Goal: Task Accomplishment & Management: Complete application form

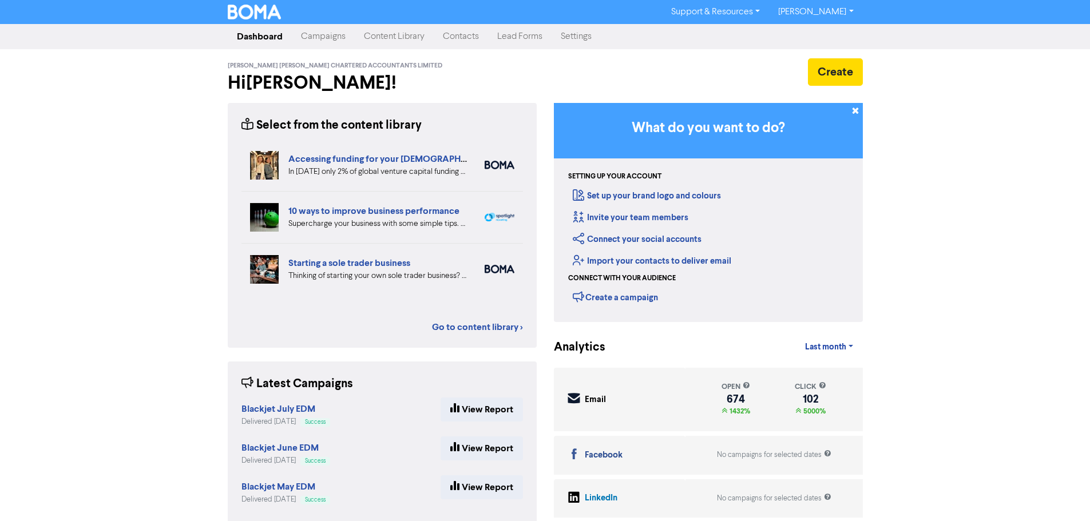
click at [466, 39] on link "Contacts" at bounding box center [461, 36] width 54 height 23
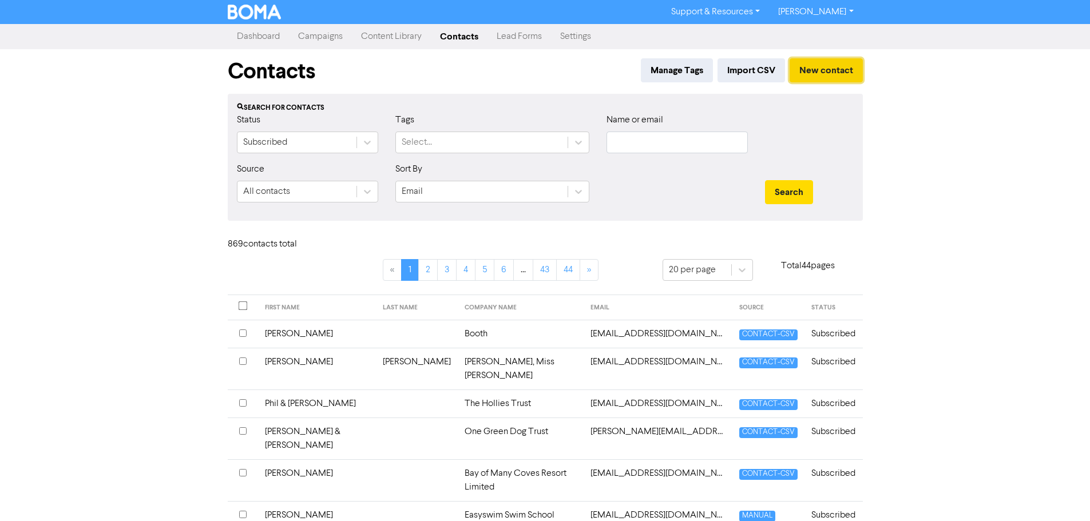
click at [844, 69] on button "New contact" at bounding box center [826, 70] width 73 height 24
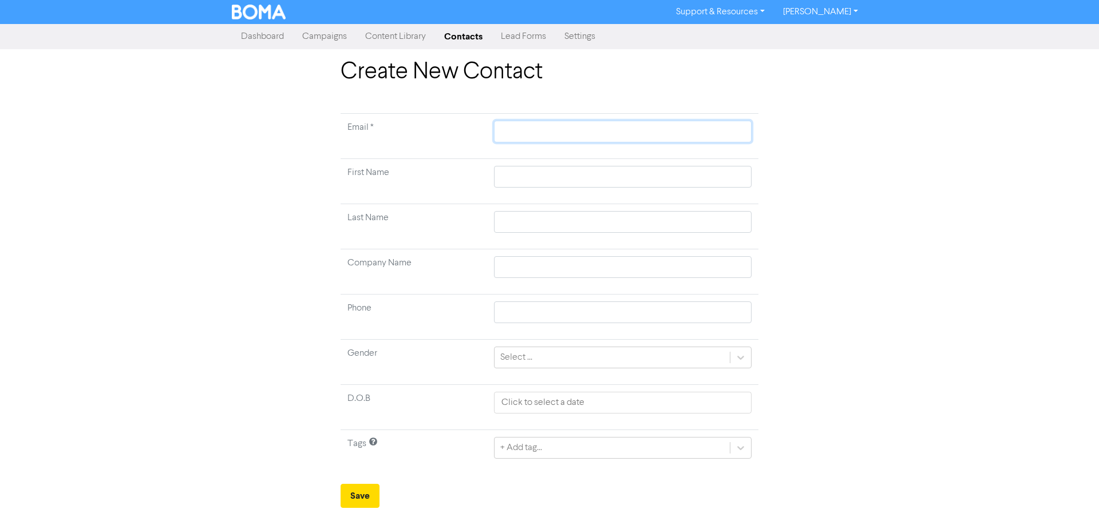
drag, startPoint x: 536, startPoint y: 141, endPoint x: 536, endPoint y: 133, distance: 8.0
click at [536, 141] on input "text" at bounding box center [622, 132] width 257 height 22
paste input "[EMAIL_ADDRESS][DOMAIN_NAME]"
type input "[EMAIL_ADDRESS][DOMAIN_NAME]"
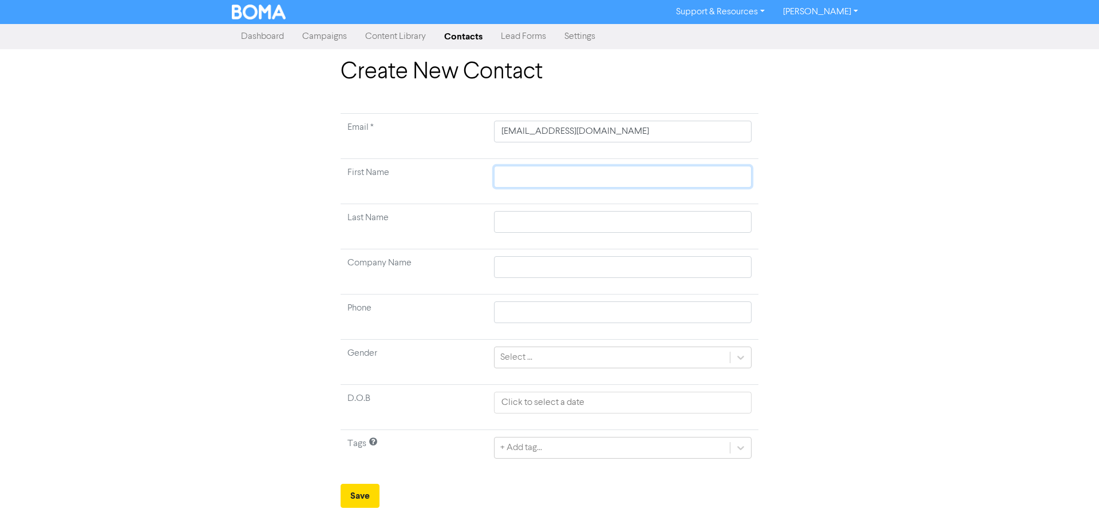
click at [587, 175] on input "text" at bounding box center [622, 177] width 257 height 22
type input "l"
type input "lY"
type input "[PERSON_NAME]"
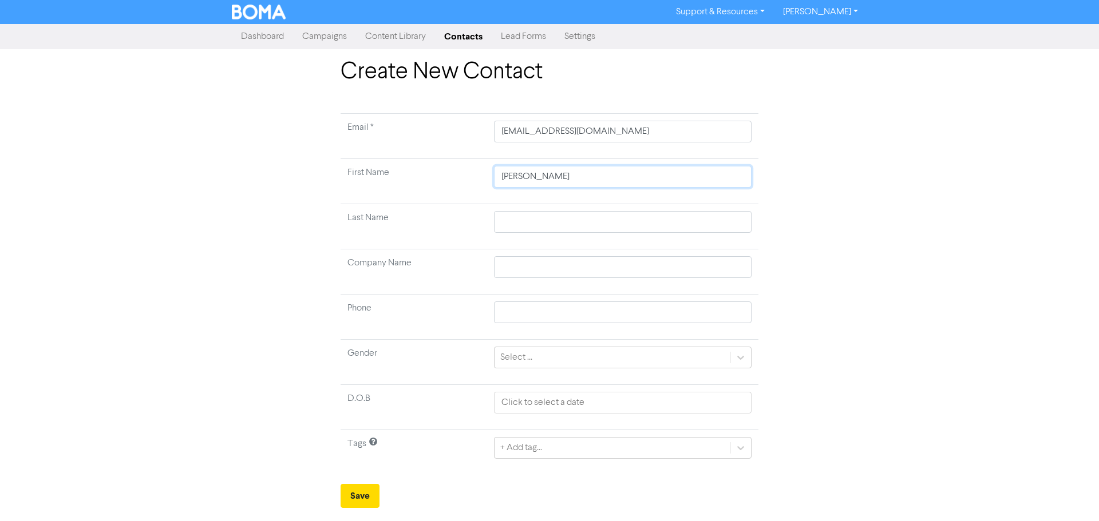
type input "[PERSON_NAME]"
type input "lY"
type input "l"
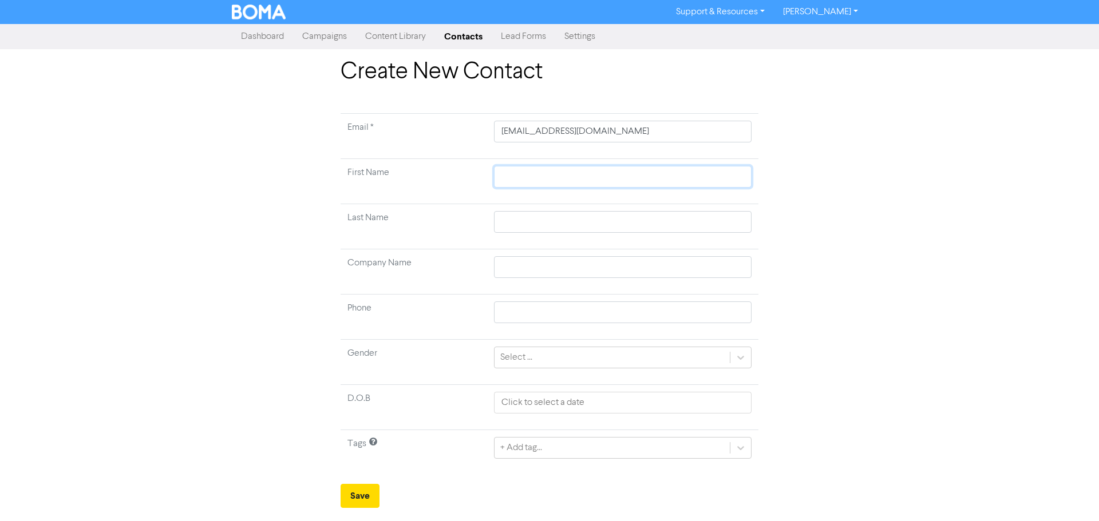
type input "L"
type input "Ly"
type input "[PERSON_NAME]"
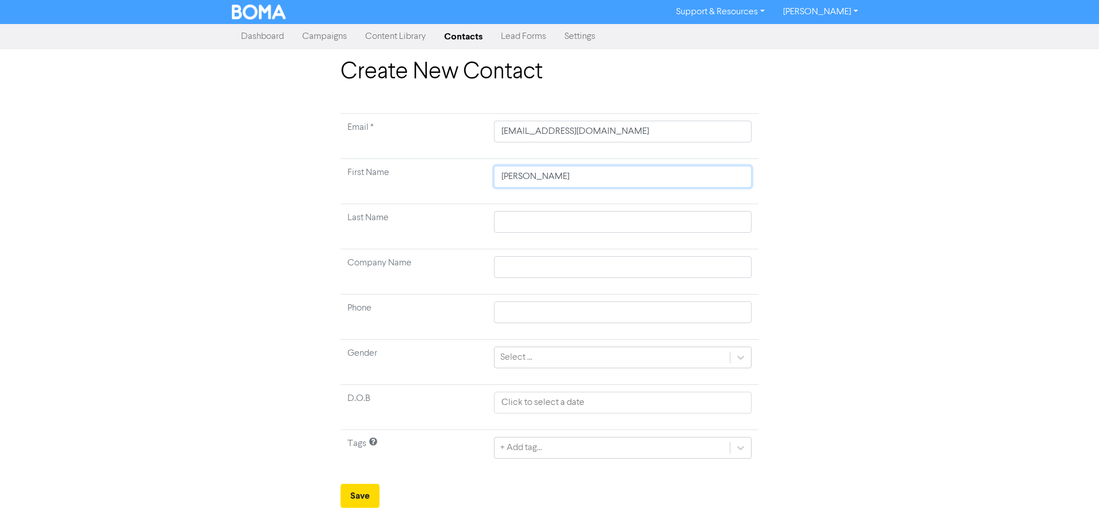
type input "[PERSON_NAME]"
type input "L"
type input "LO"
type input "L"
type input "LO"
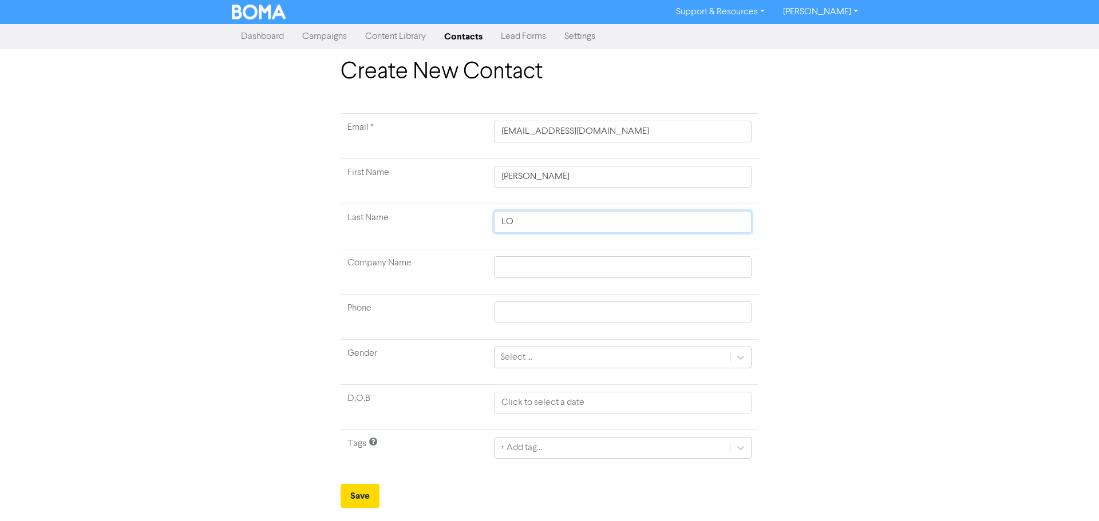
type input "L"
type input "Lo"
type input "Lov"
type input "Lova"
type input "Lovat"
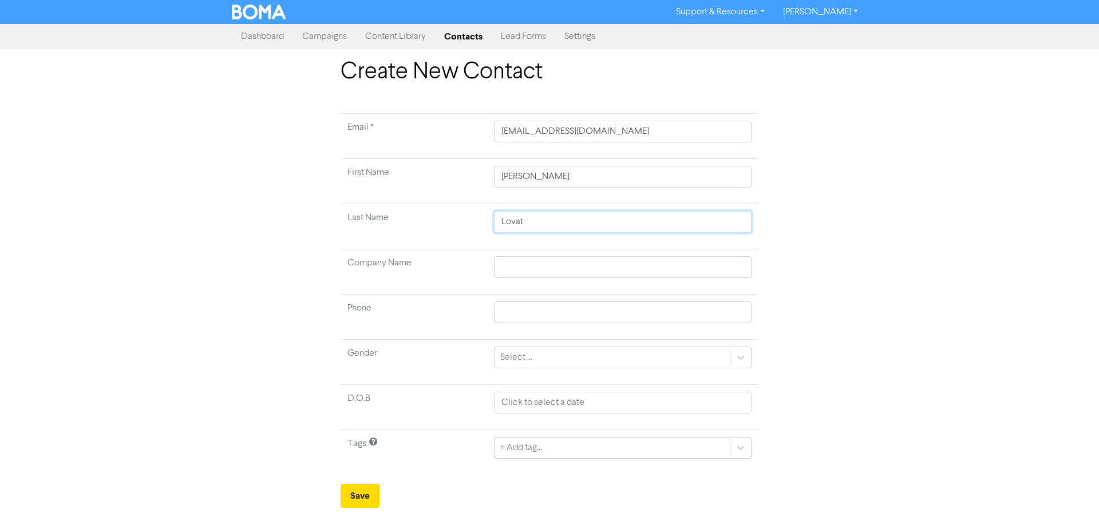
type input "Lovatt"
click at [919, 304] on div "Create New Contact Email * [EMAIL_ADDRESS][DOMAIN_NAME] First Name [PERSON_NAME…" at bounding box center [549, 283] width 1099 height 450
click at [355, 498] on button "Save" at bounding box center [359, 496] width 39 height 24
